Goal: Check status

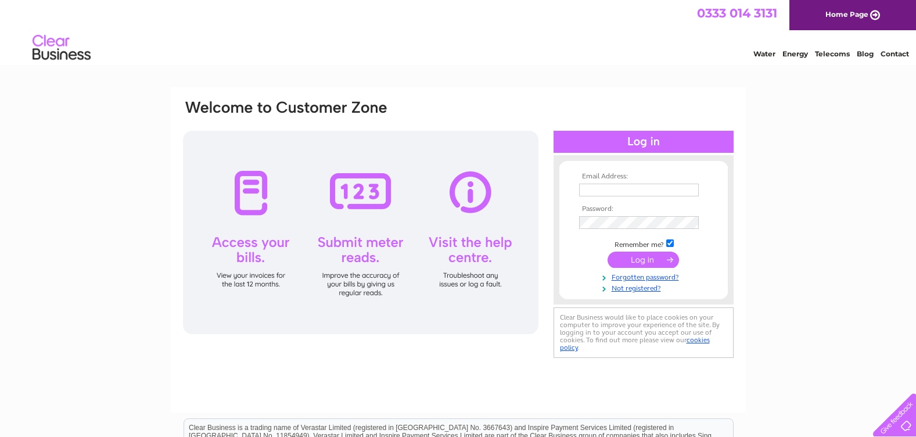
type input "nigel3@harvestmoon.co.uk"
click at [633, 253] on input "submit" at bounding box center [642, 259] width 71 height 16
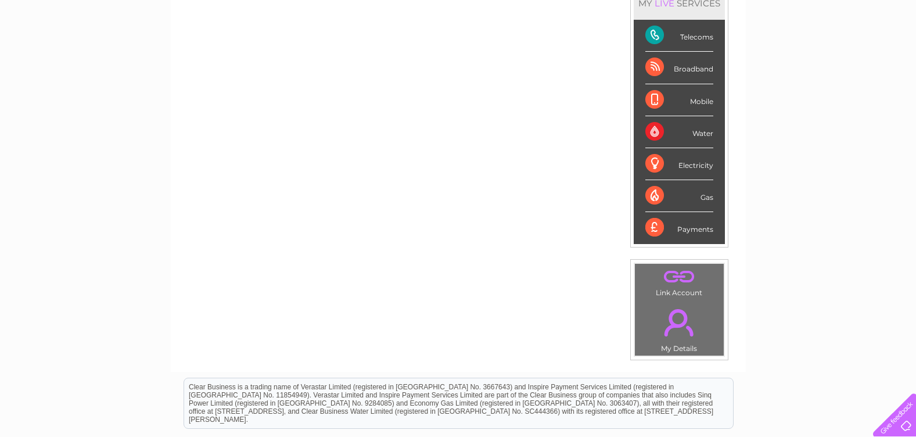
scroll to position [134, 0]
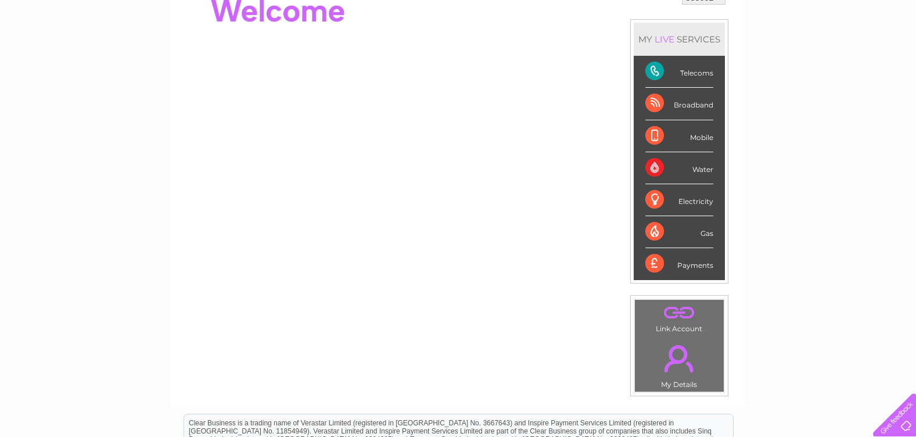
click at [655, 70] on div "Telecoms" at bounding box center [679, 72] width 68 height 32
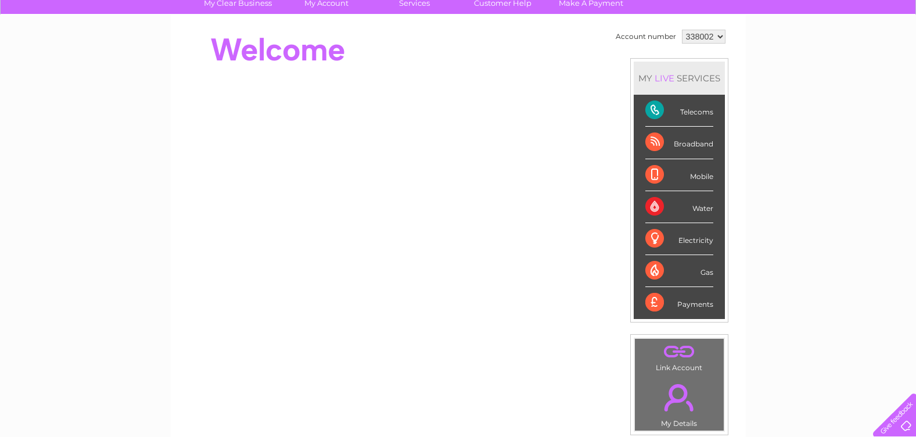
scroll to position [52, 0]
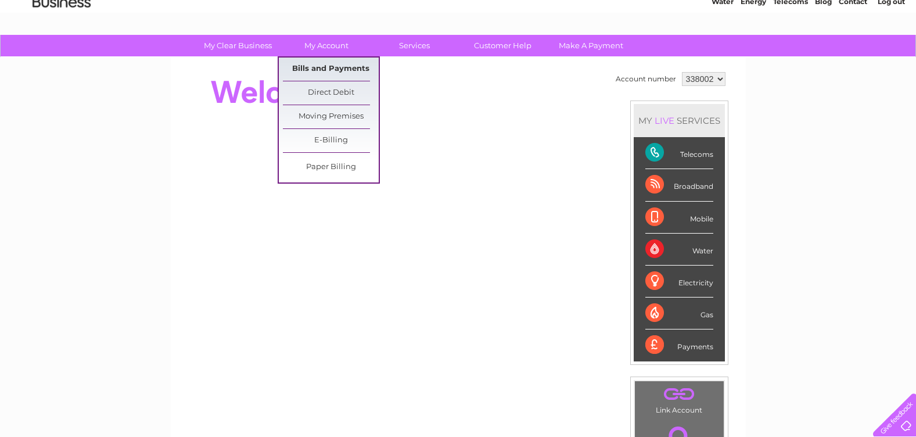
click at [330, 61] on link "Bills and Payments" at bounding box center [331, 68] width 96 height 23
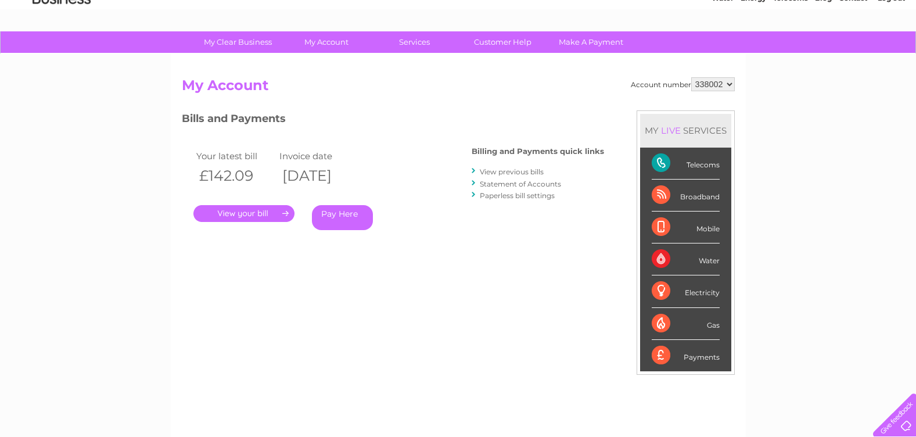
scroll to position [56, 0]
click at [264, 206] on link "." at bounding box center [243, 212] width 101 height 17
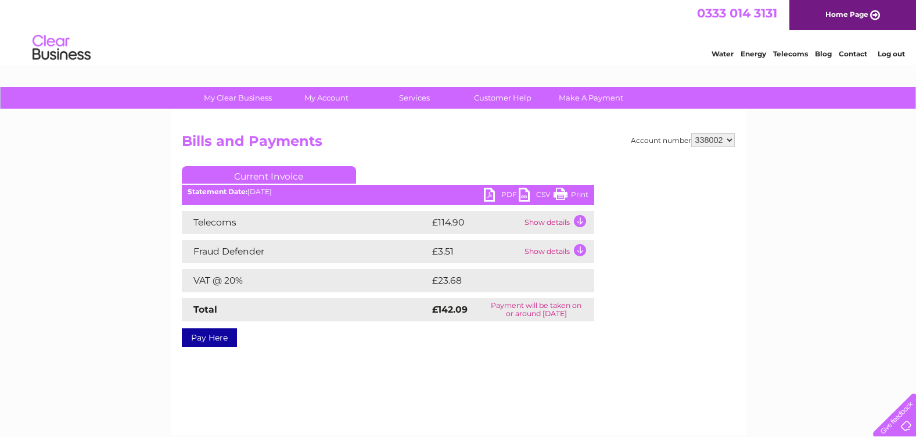
click at [538, 221] on td "Show details" at bounding box center [557, 222] width 73 height 23
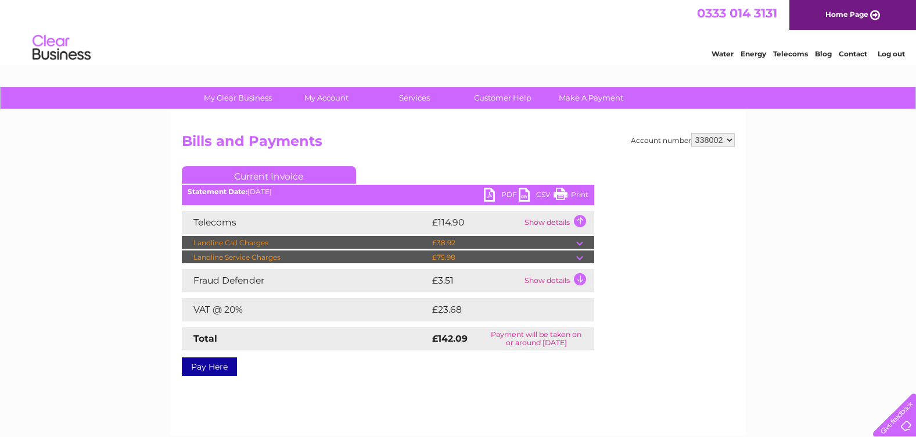
click at [565, 254] on td "£75.98" at bounding box center [502, 257] width 147 height 14
click at [579, 256] on td at bounding box center [585, 257] width 18 height 14
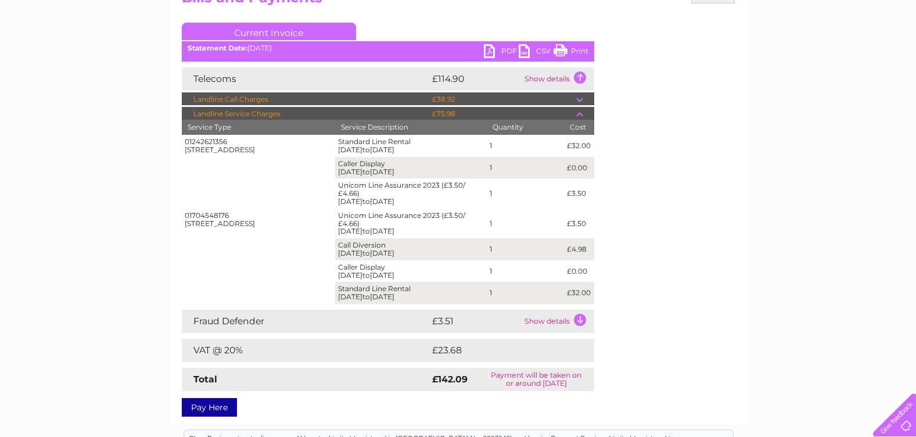
scroll to position [145, 0]
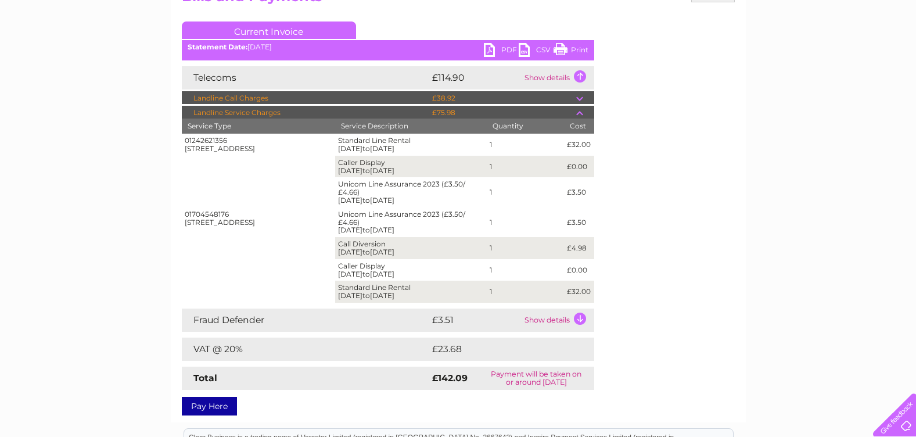
drag, startPoint x: 701, startPoint y: 230, endPoint x: 691, endPoint y: 228, distance: 9.7
